Goal: Transaction & Acquisition: Purchase product/service

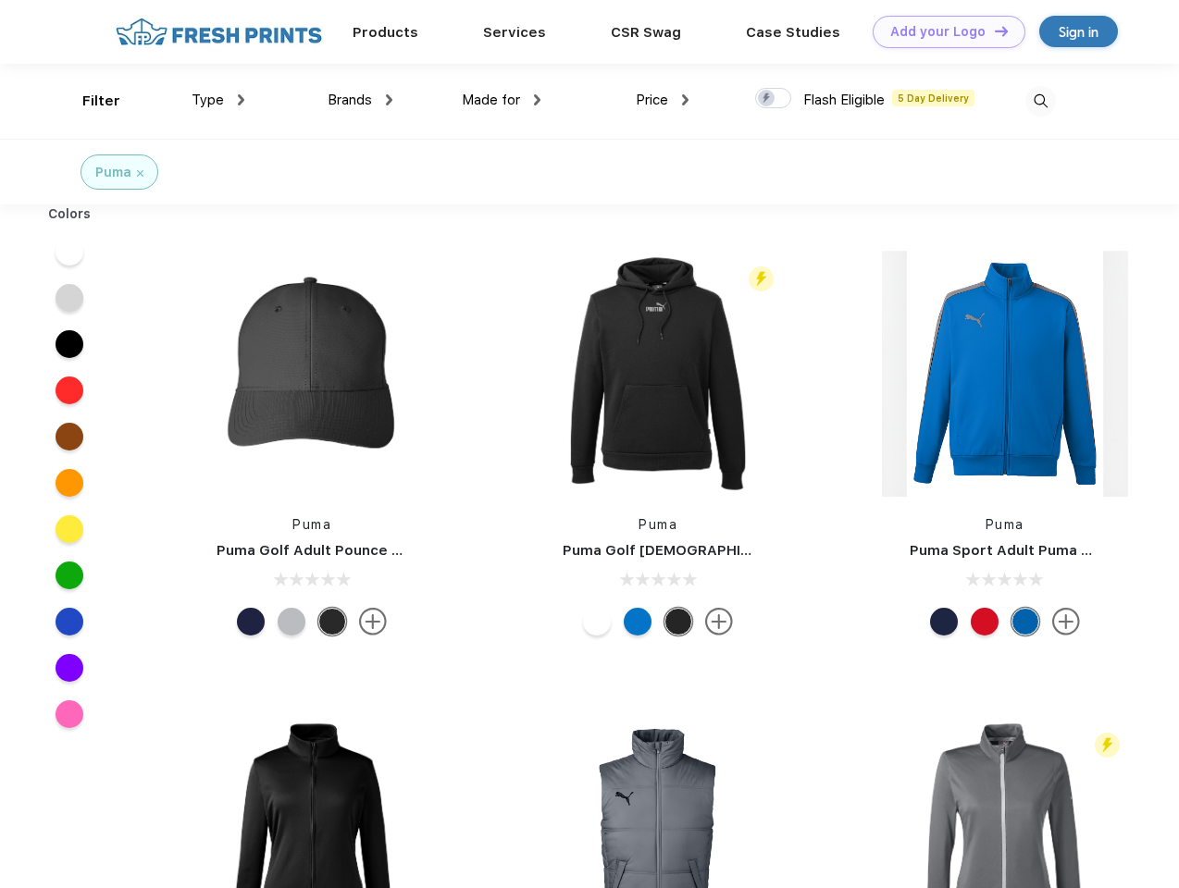
click at [942, 31] on link "Add your Logo Design Tool" at bounding box center [948, 32] width 153 height 32
click at [0, 0] on div "Design Tool" at bounding box center [0, 0] width 0 height 0
click at [993, 31] on link "Add your Logo Design Tool" at bounding box center [948, 32] width 153 height 32
click at [89, 101] on div "Filter" at bounding box center [101, 101] width 38 height 21
click at [218, 100] on span "Type" at bounding box center [208, 100] width 32 height 17
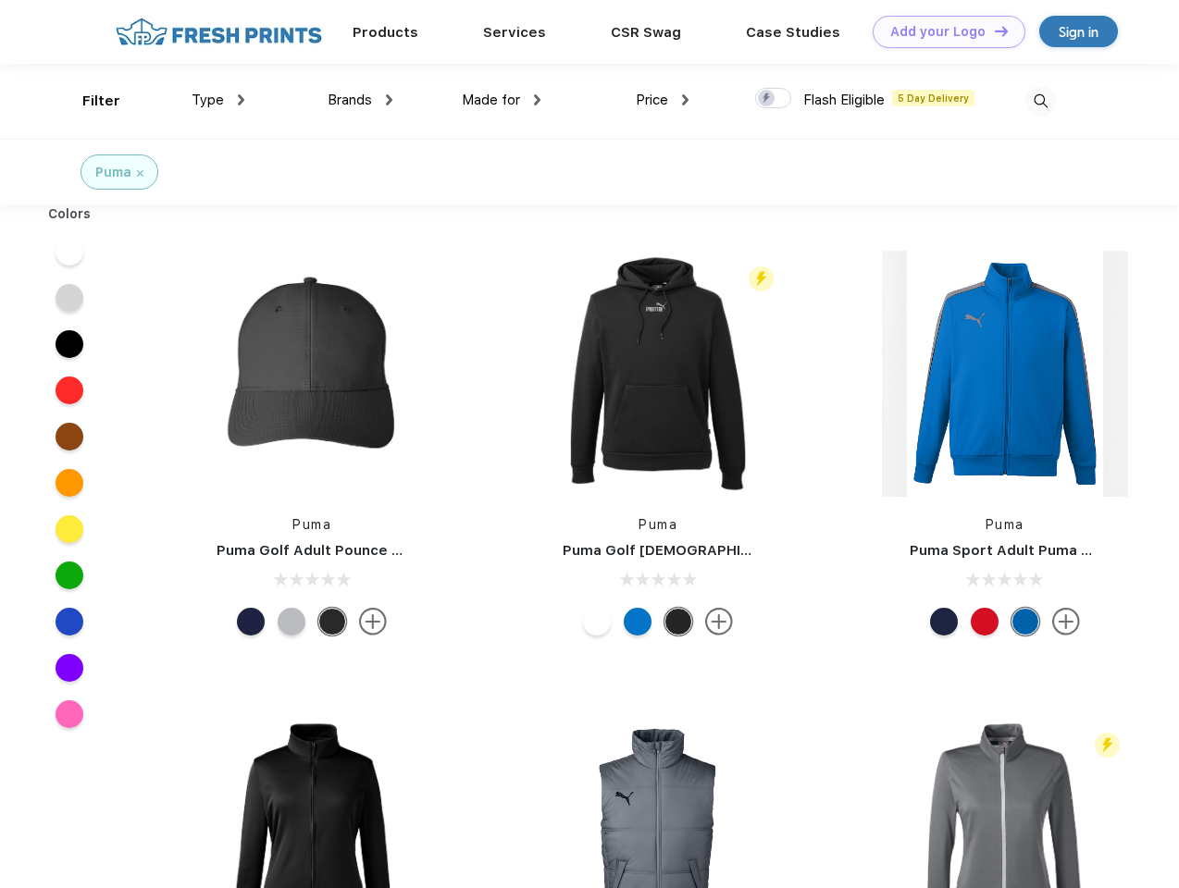
click at [360, 100] on span "Brands" at bounding box center [349, 100] width 44 height 17
click at [501, 100] on span "Made for" at bounding box center [491, 100] width 58 height 17
click at [662, 100] on span "Price" at bounding box center [652, 100] width 32 height 17
click at [773, 99] on div at bounding box center [773, 98] width 36 height 20
click at [767, 99] on input "checkbox" at bounding box center [761, 93] width 12 height 12
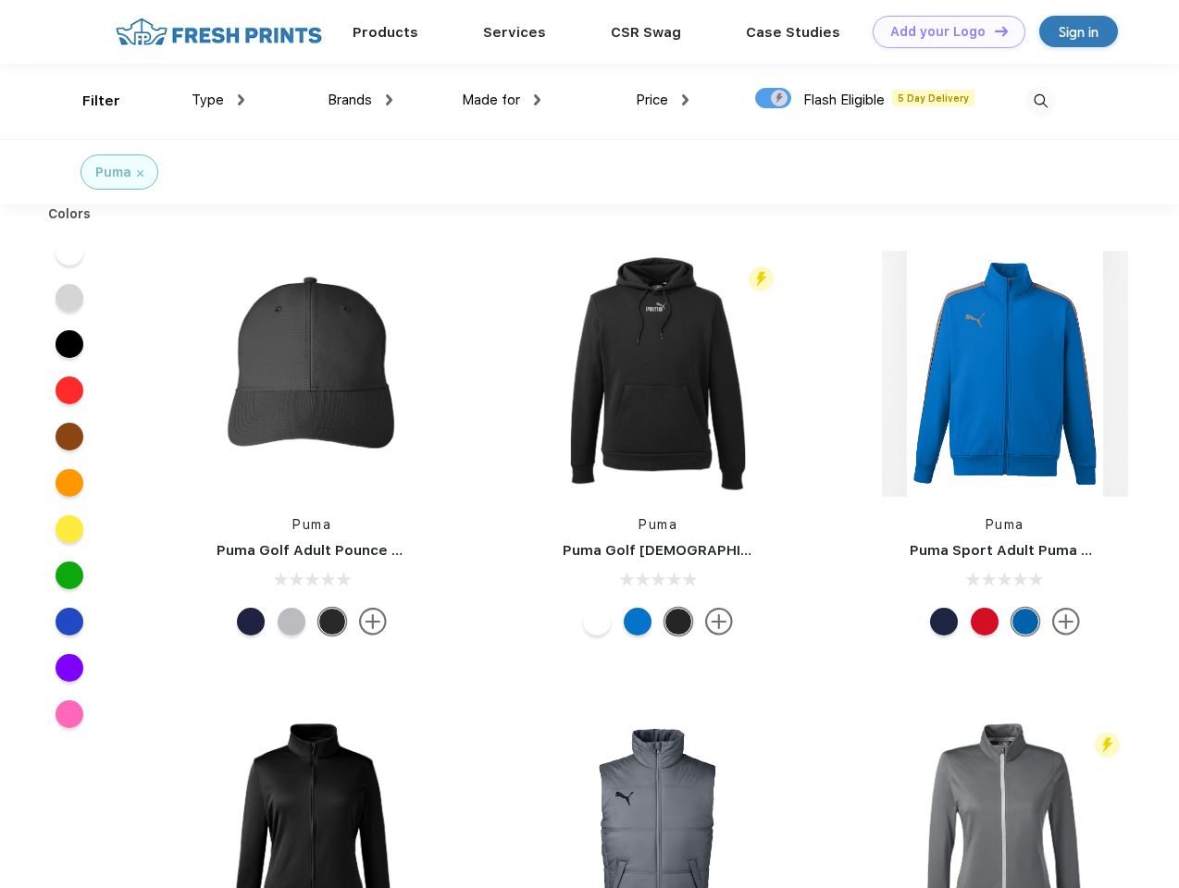
click at [1040, 101] on img at bounding box center [1040, 101] width 31 height 31
